Goal: Task Accomplishment & Management: Manage account settings

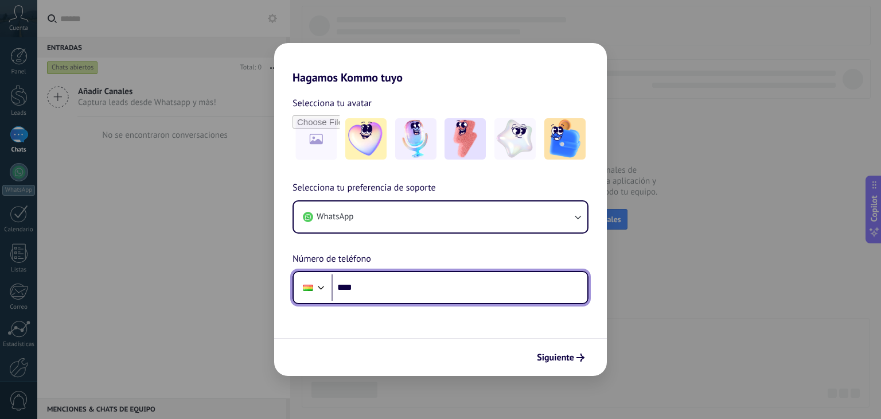
click at [399, 298] on input "****" at bounding box center [460, 287] width 256 height 26
click at [372, 290] on input "****" at bounding box center [460, 287] width 256 height 26
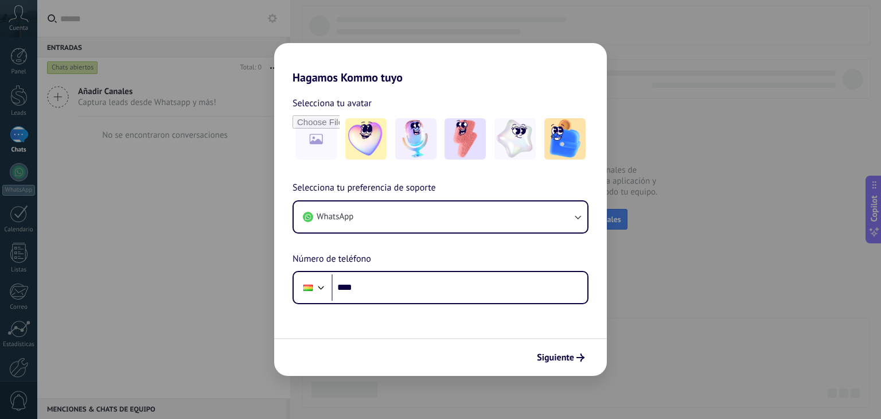
click at [237, 254] on div "Hagamos Kommo tuyo Selecciona tu avatar Selecciona tu preferencia de soporte Wh…" at bounding box center [440, 209] width 881 height 419
